Goal: Task Accomplishment & Management: Manage account settings

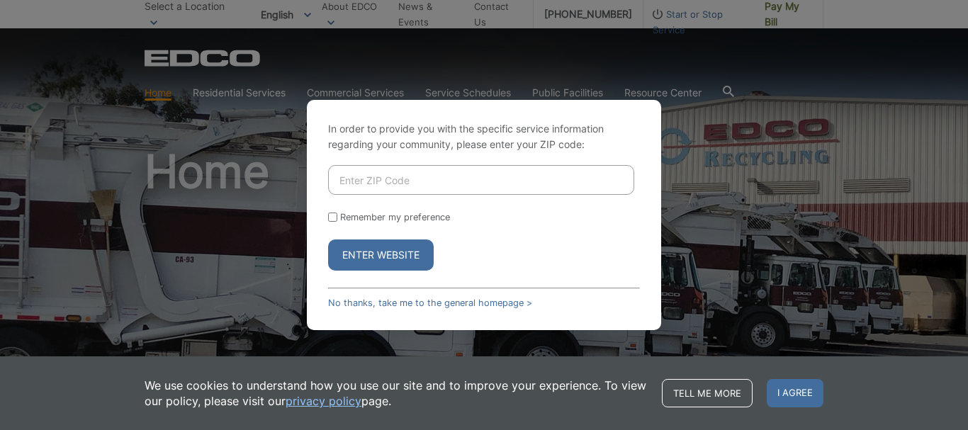
click at [347, 178] on input "Enter ZIP Code" at bounding box center [481, 180] width 306 height 30
type input "91950"
click at [331, 215] on input "Remember my preference" at bounding box center [332, 217] width 9 height 9
checkbox input "true"
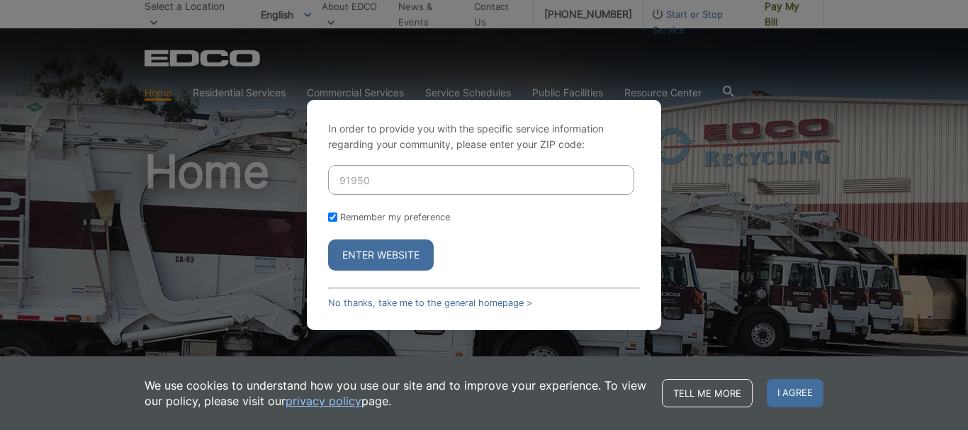
click at [347, 256] on button "Enter Website" at bounding box center [381, 255] width 106 height 31
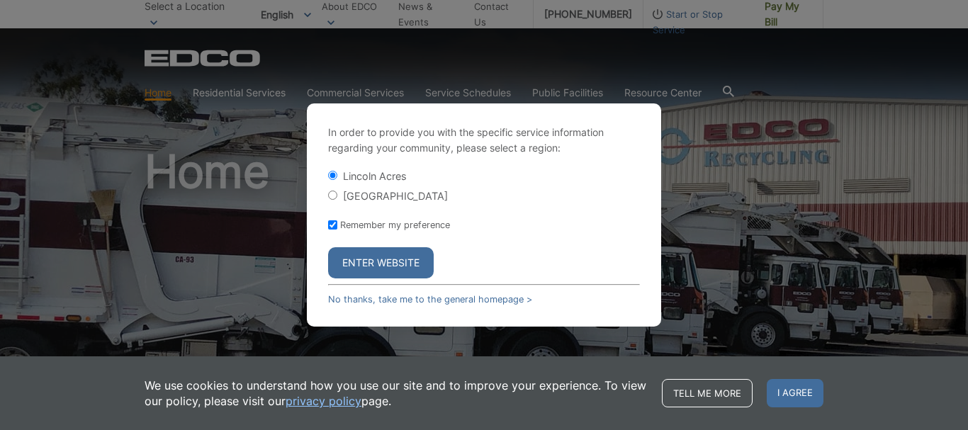
click at [333, 191] on input "[GEOGRAPHIC_DATA]" at bounding box center [332, 195] width 9 height 9
radio input "true"
click at [360, 265] on button "Enter Website" at bounding box center [381, 262] width 106 height 31
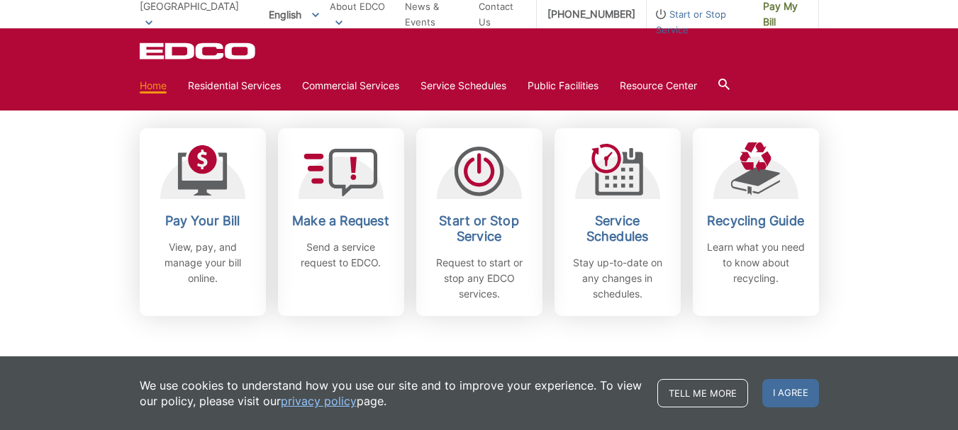
scroll to position [407, 0]
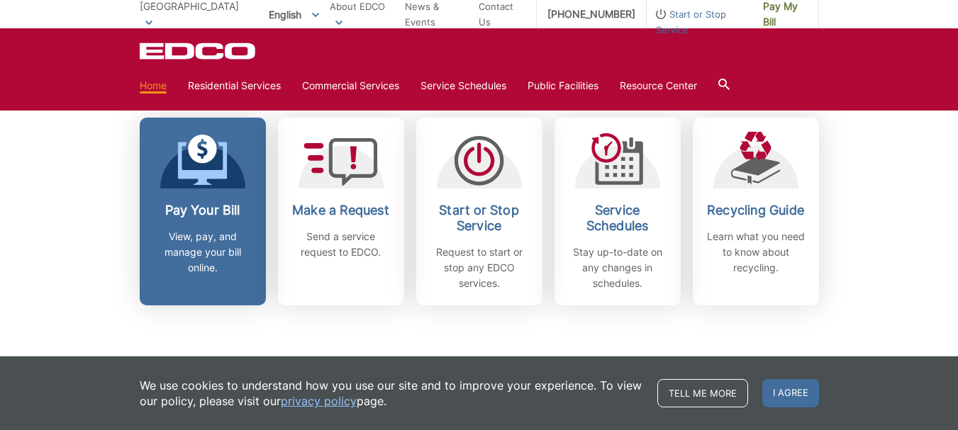
click at [196, 187] on span at bounding box center [202, 162] width 50 height 54
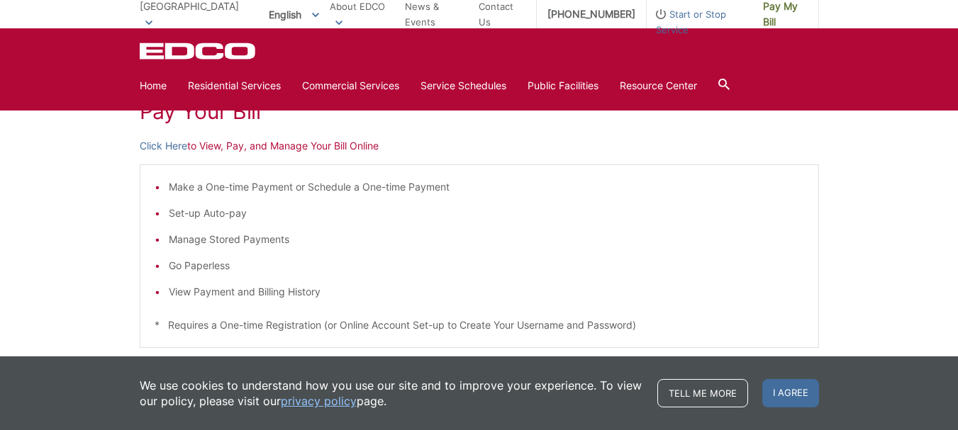
scroll to position [222, 0]
click at [299, 287] on li "View Payment and Billing History" at bounding box center [486, 291] width 635 height 16
click at [212, 296] on li "View Payment and Billing History" at bounding box center [486, 291] width 635 height 16
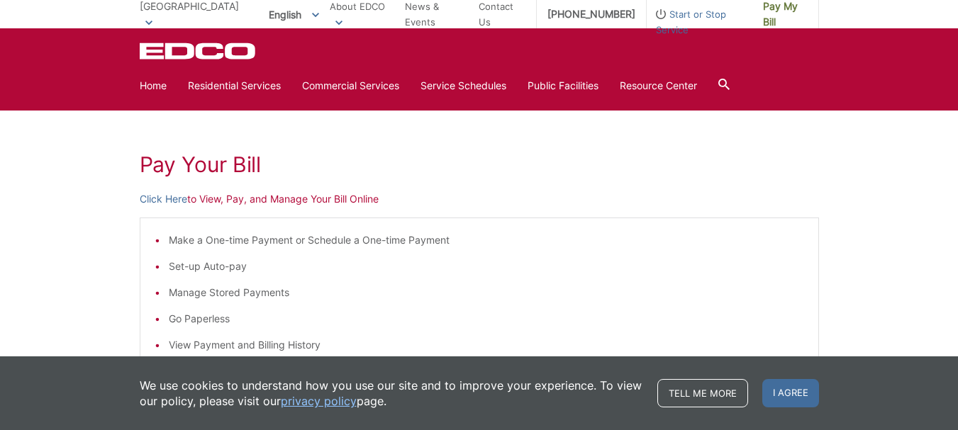
scroll to position [162, 0]
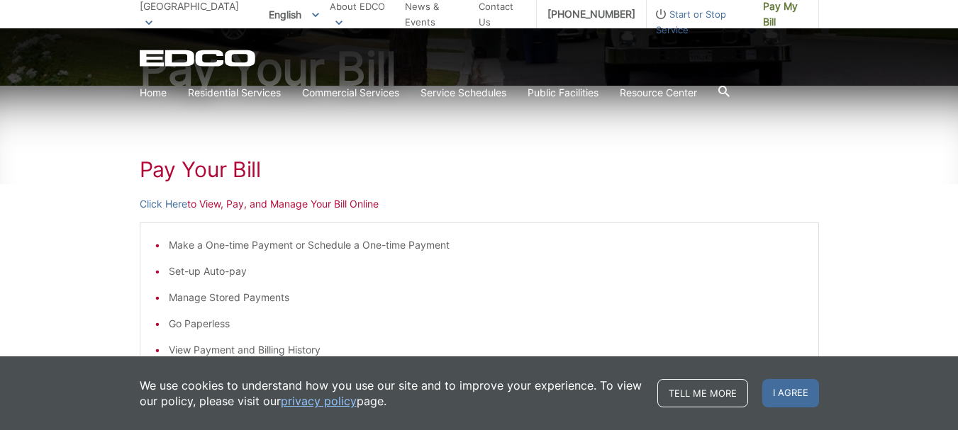
click at [209, 202] on p "Click Here to View, Pay, and Manage Your Bill Online" at bounding box center [479, 204] width 679 height 16
click at [167, 202] on link "Click Here" at bounding box center [163, 204] width 47 height 16
